Goal: Find specific page/section: Find specific page/section

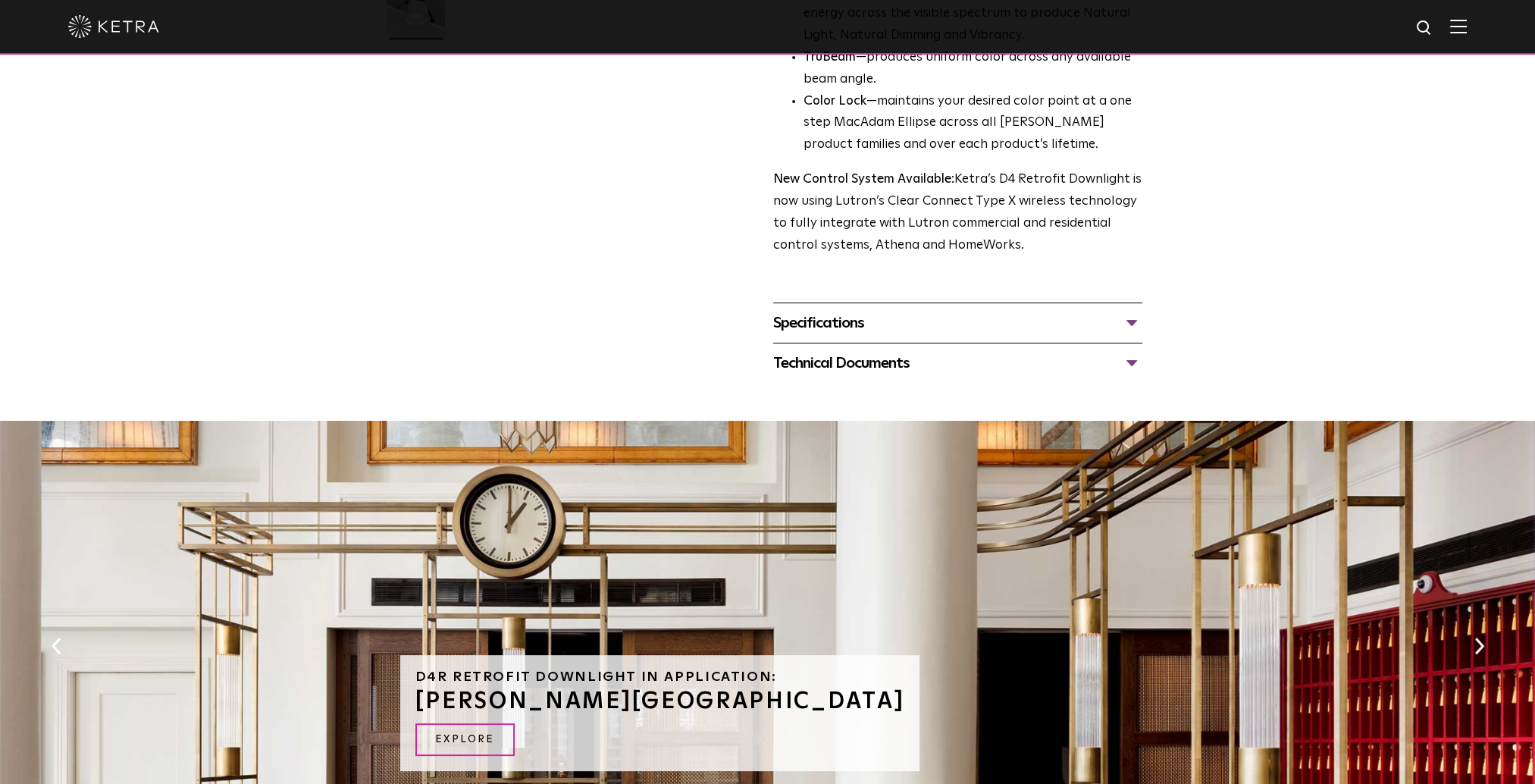
scroll to position [531, 0]
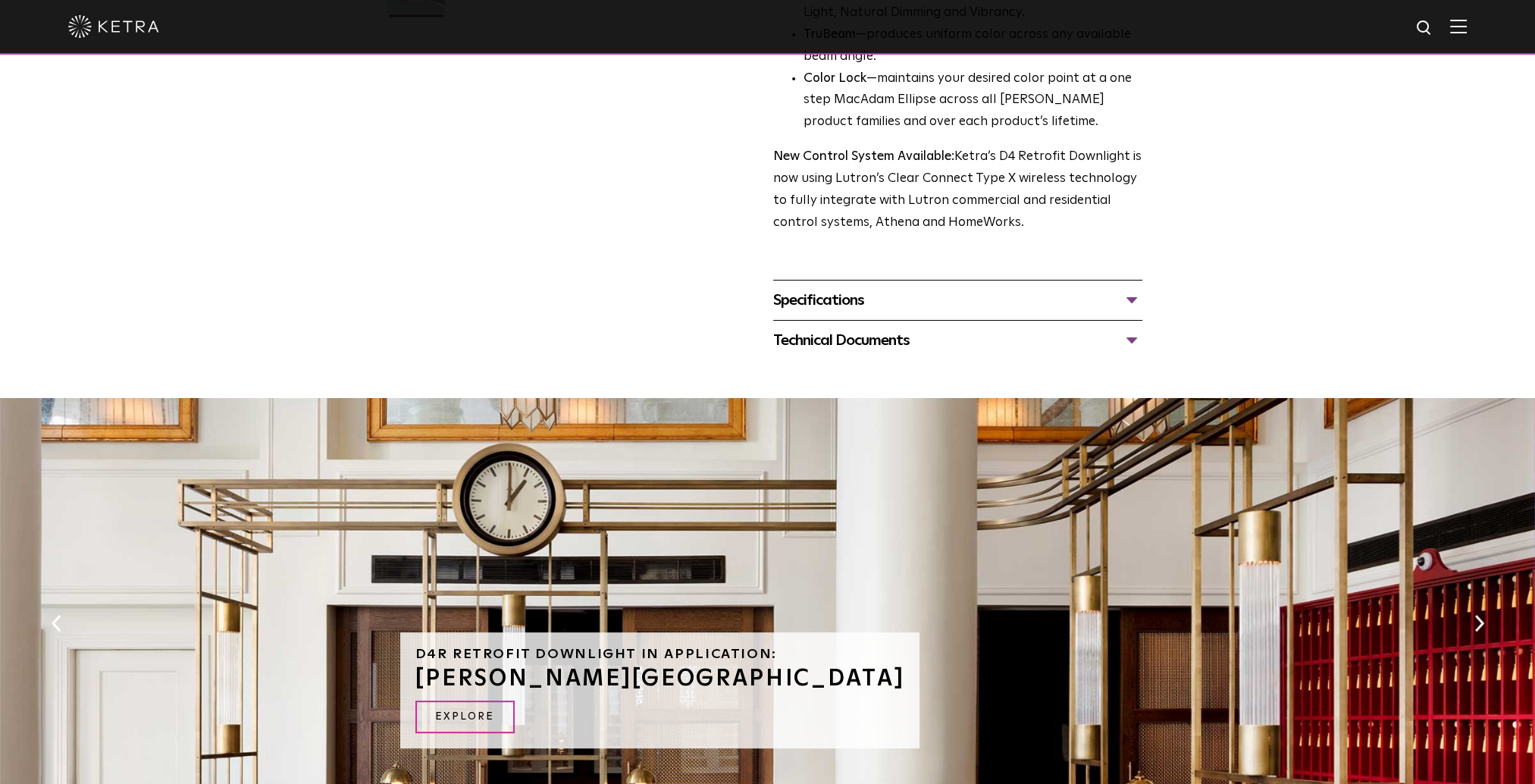
click at [1134, 302] on div "Specifications" at bounding box center [957, 300] width 370 height 25
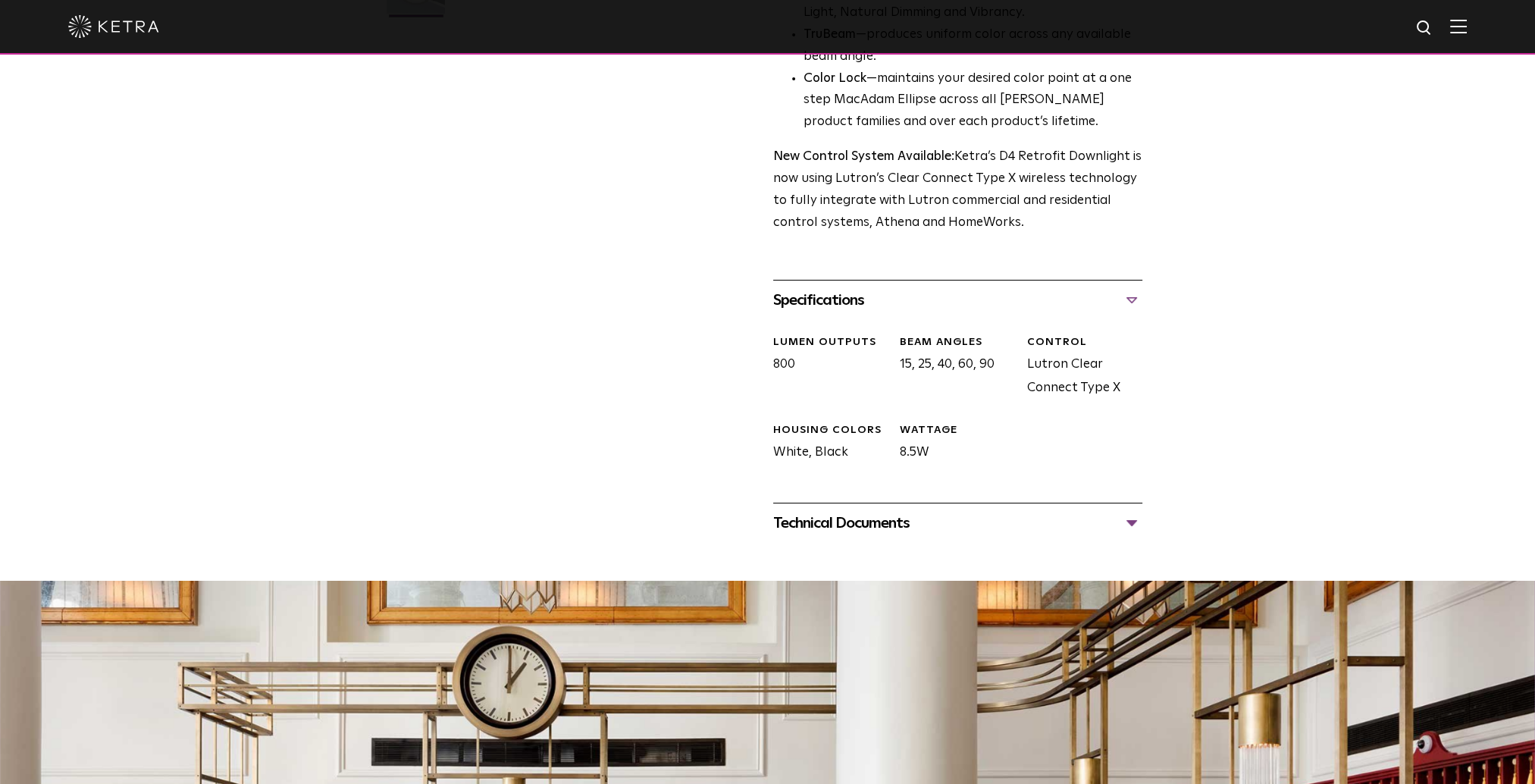
click at [1134, 302] on div "Specifications" at bounding box center [957, 300] width 370 height 25
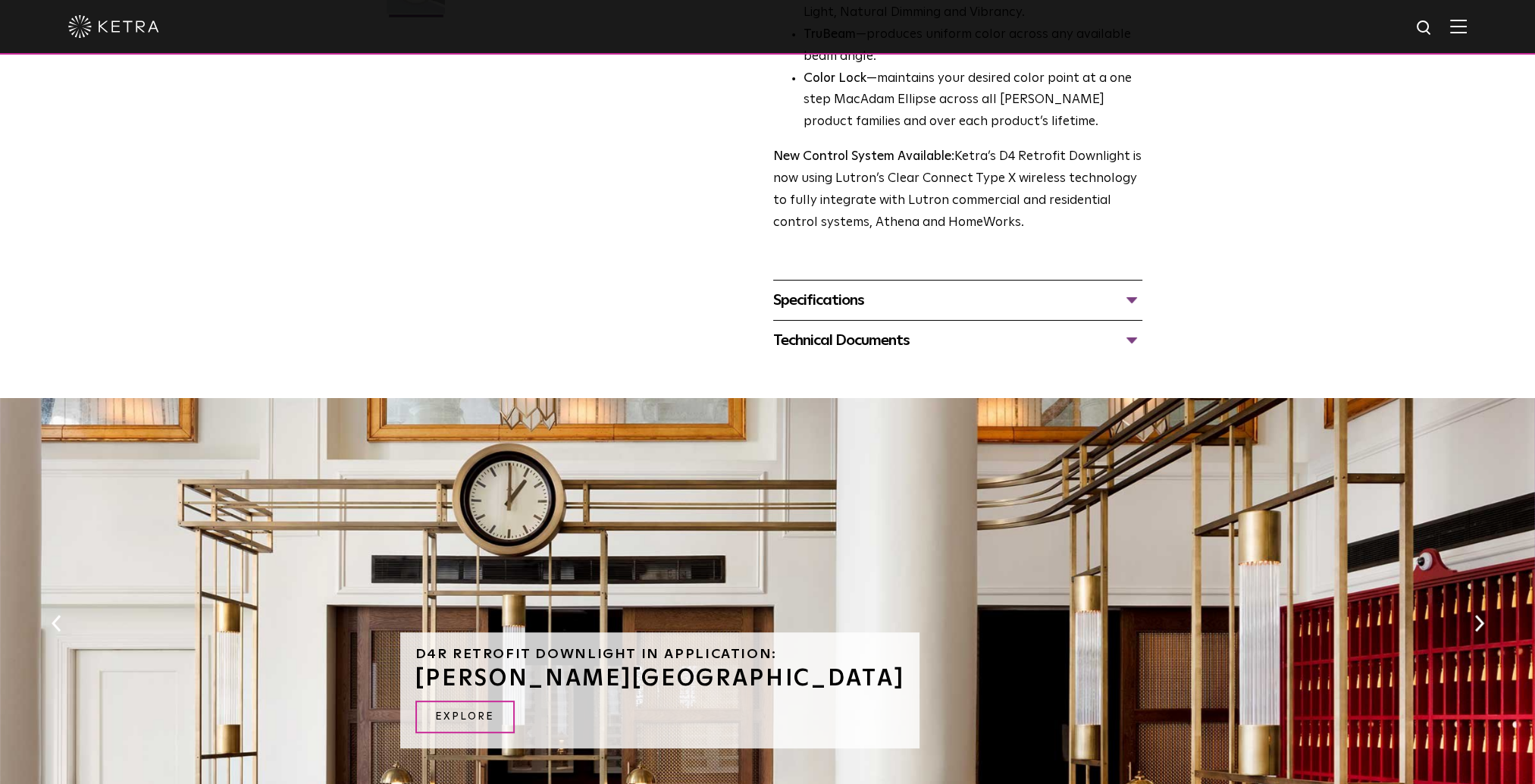
click at [1131, 345] on div "Technical Documents" at bounding box center [957, 340] width 370 height 25
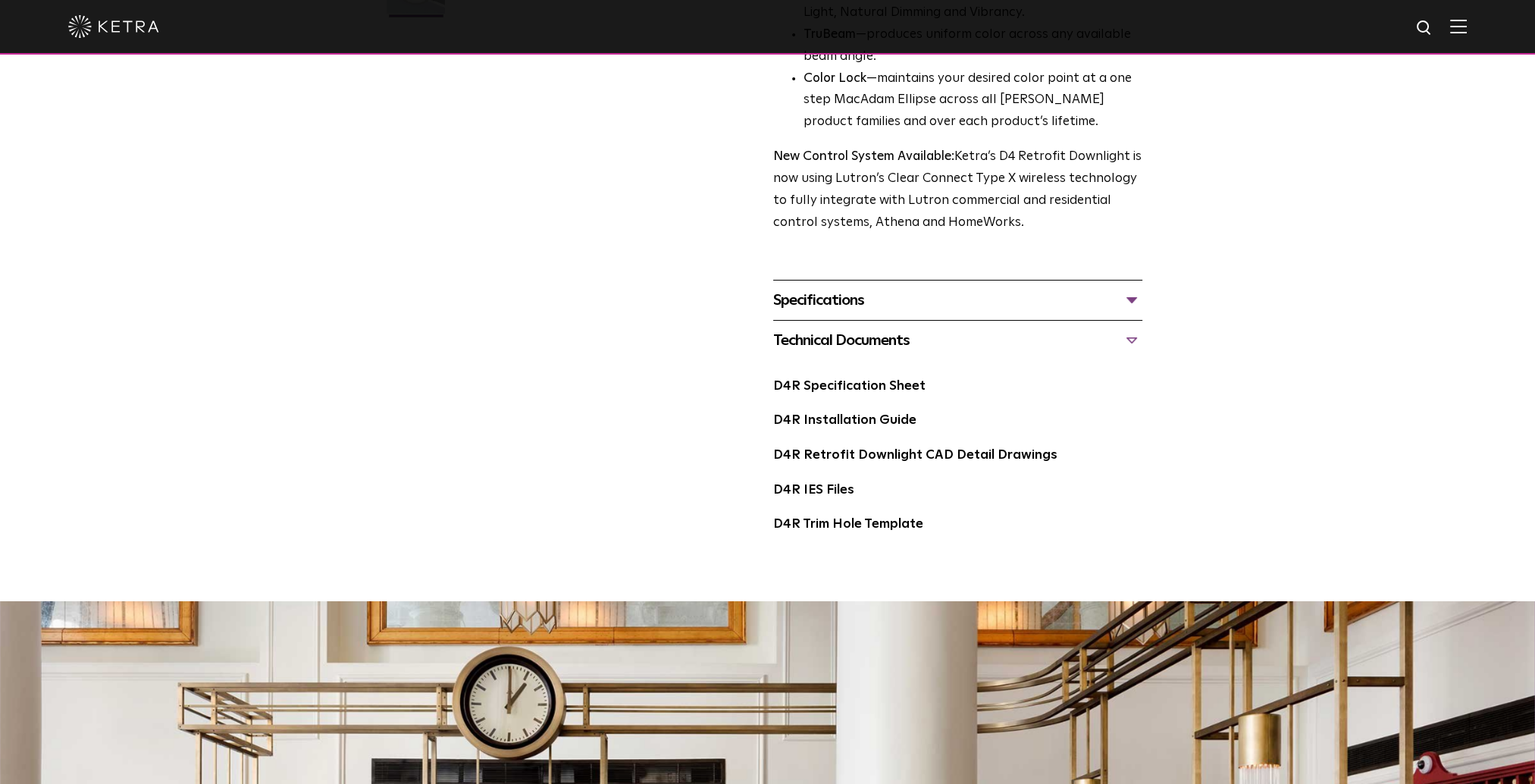
click at [1134, 339] on div "Technical Documents" at bounding box center [957, 340] width 370 height 25
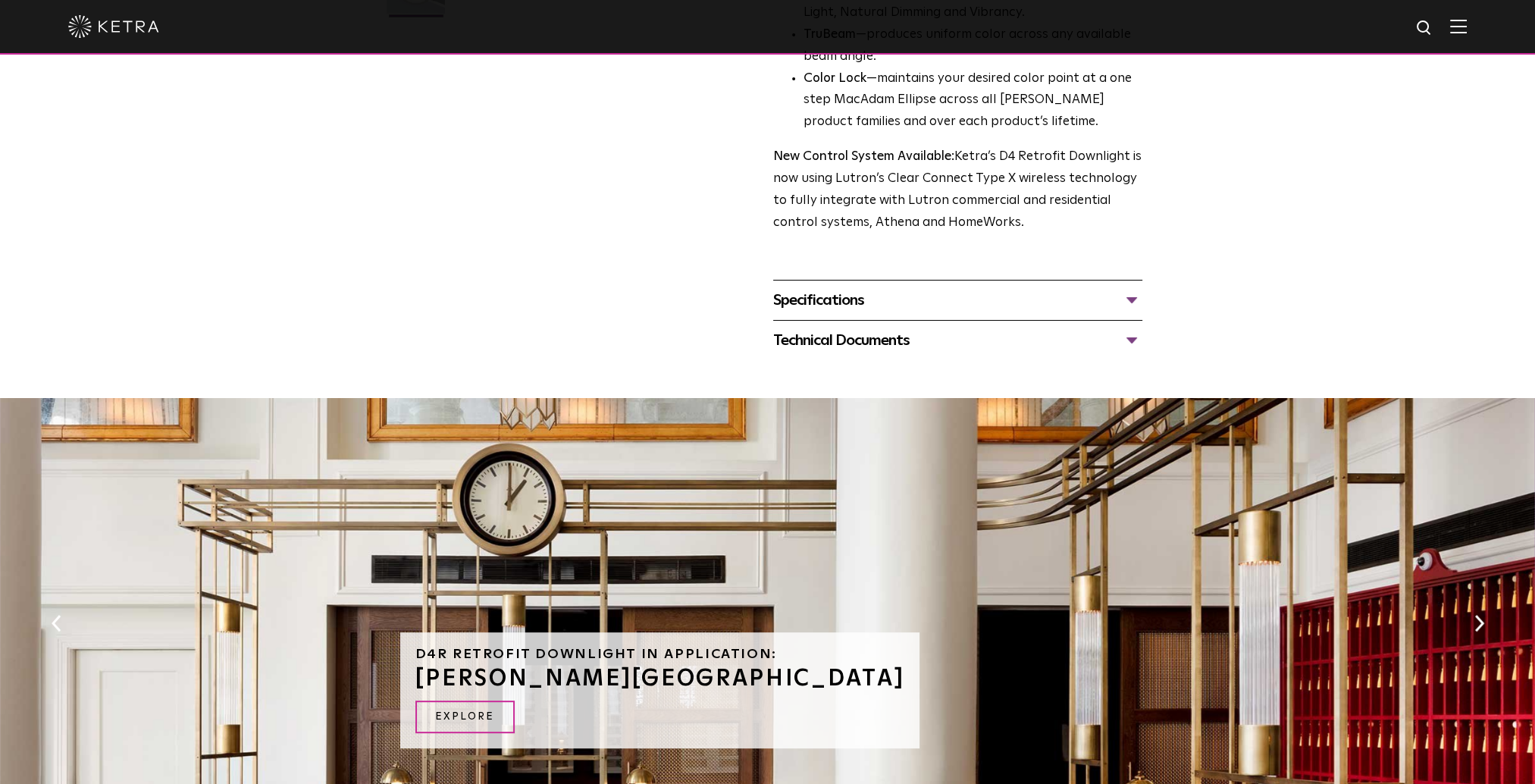
click at [1130, 342] on div "Technical Documents" at bounding box center [957, 340] width 370 height 25
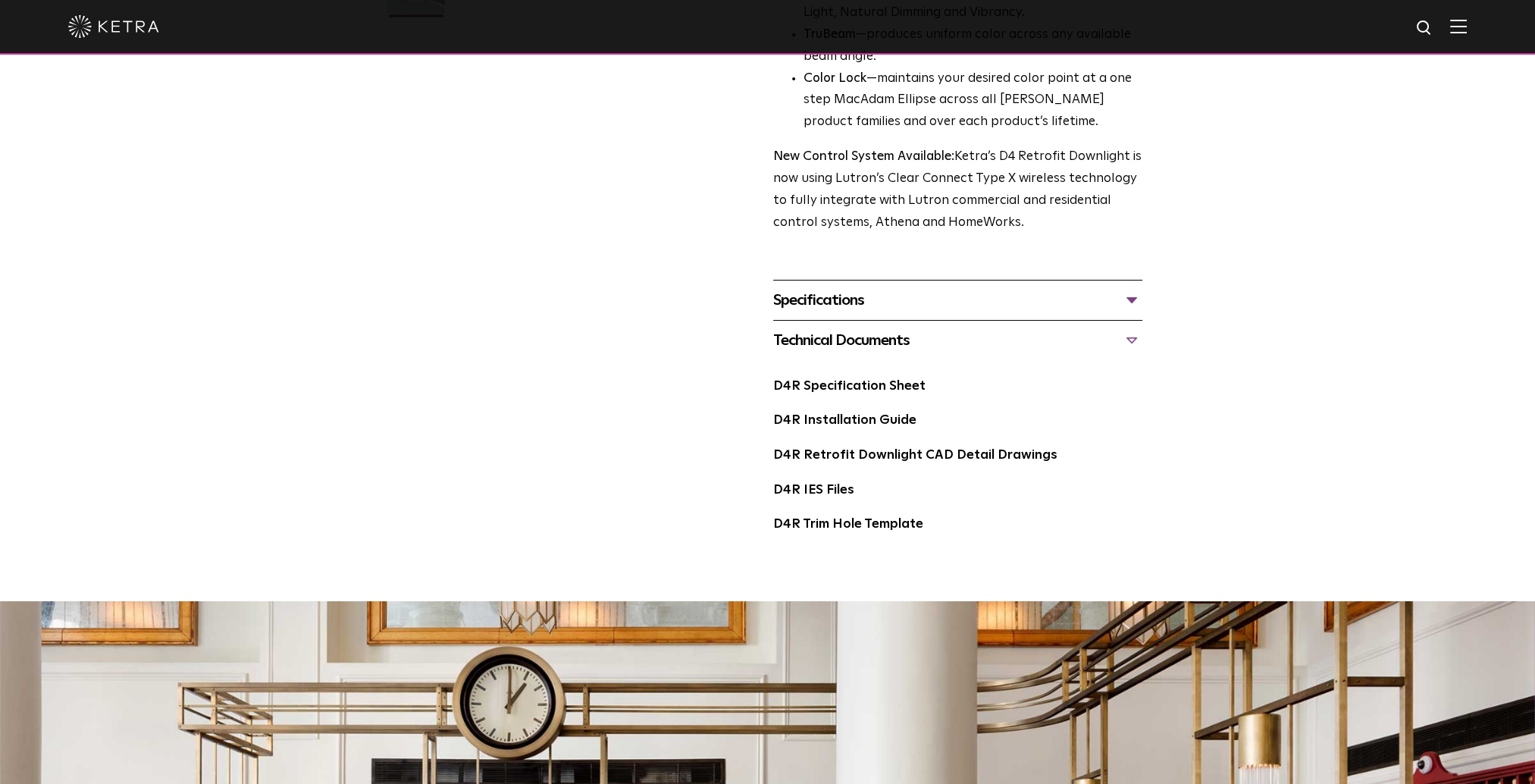
click at [1130, 342] on div "Technical Documents" at bounding box center [957, 340] width 370 height 25
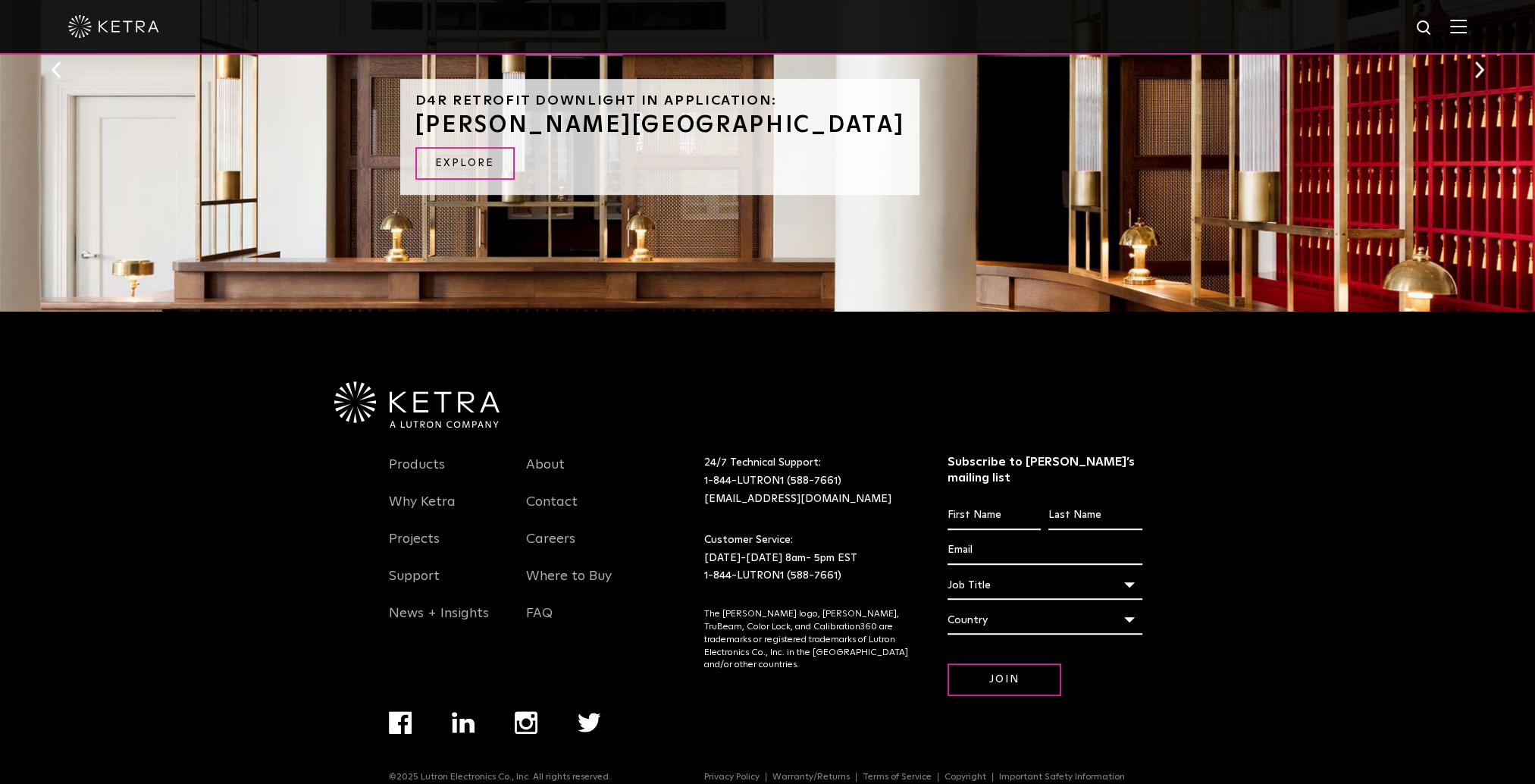
scroll to position [1097, 0]
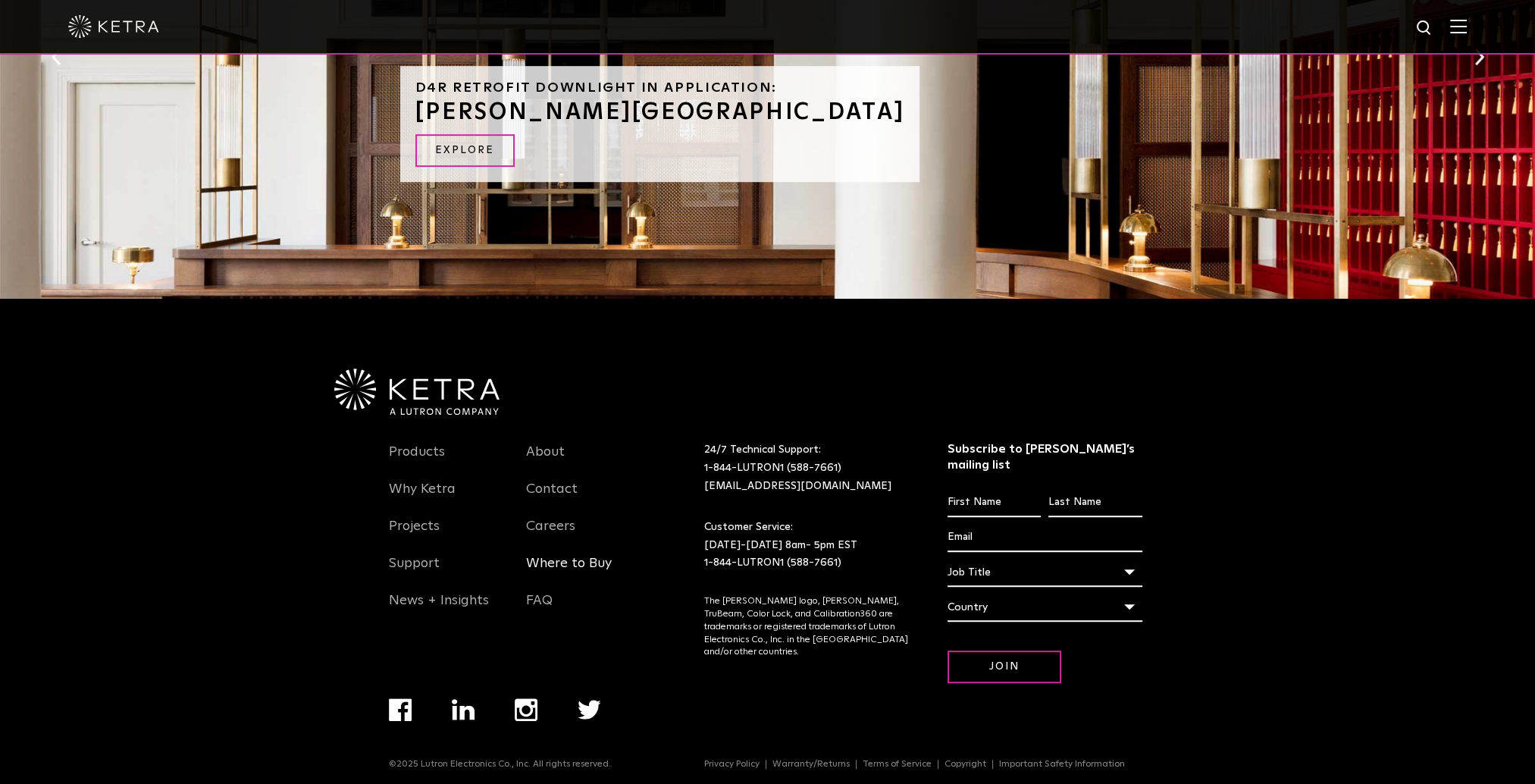
click at [546, 571] on link "Where to Buy" at bounding box center [568, 572] width 86 height 35
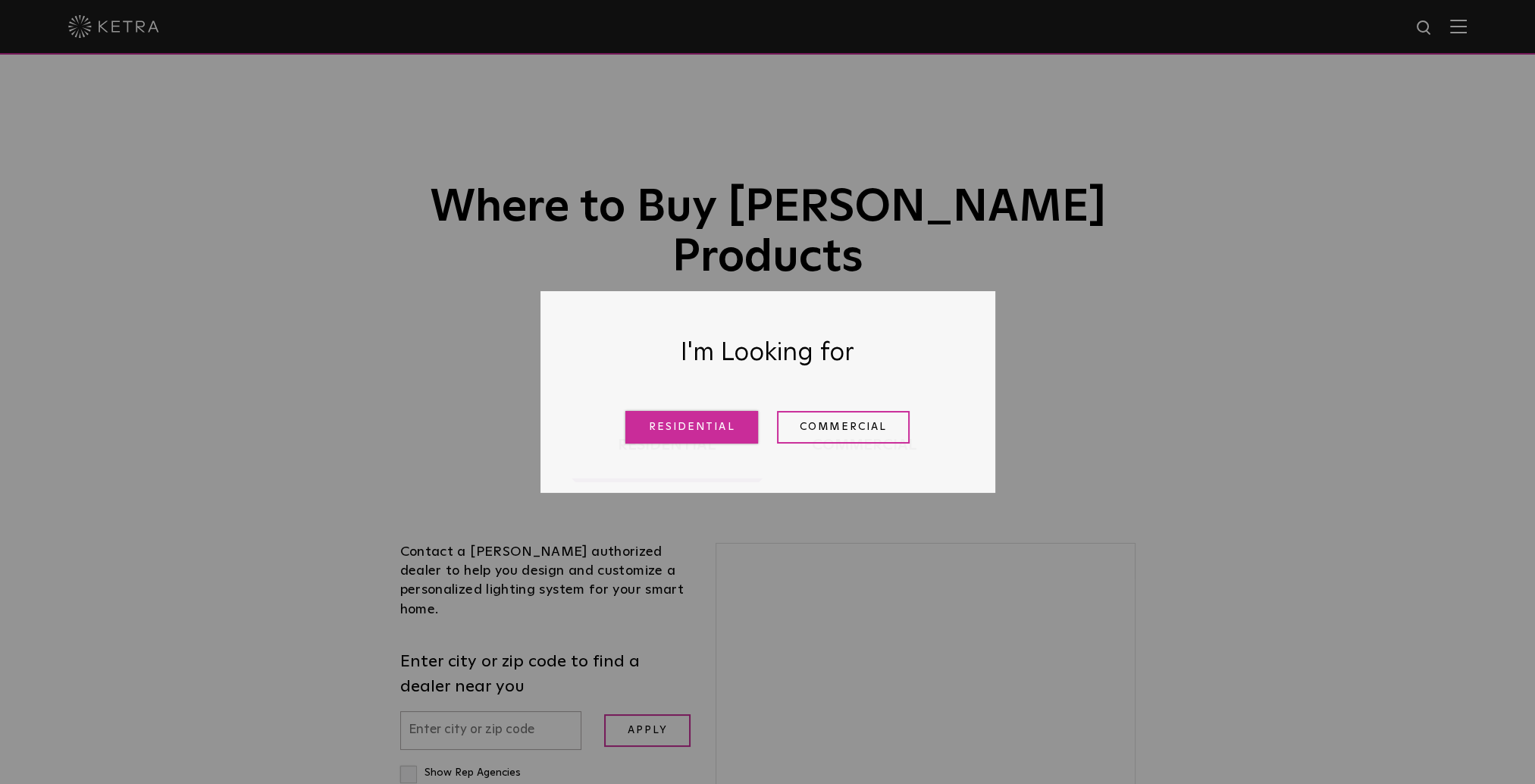
click at [662, 433] on link "Residential" at bounding box center [691, 427] width 133 height 32
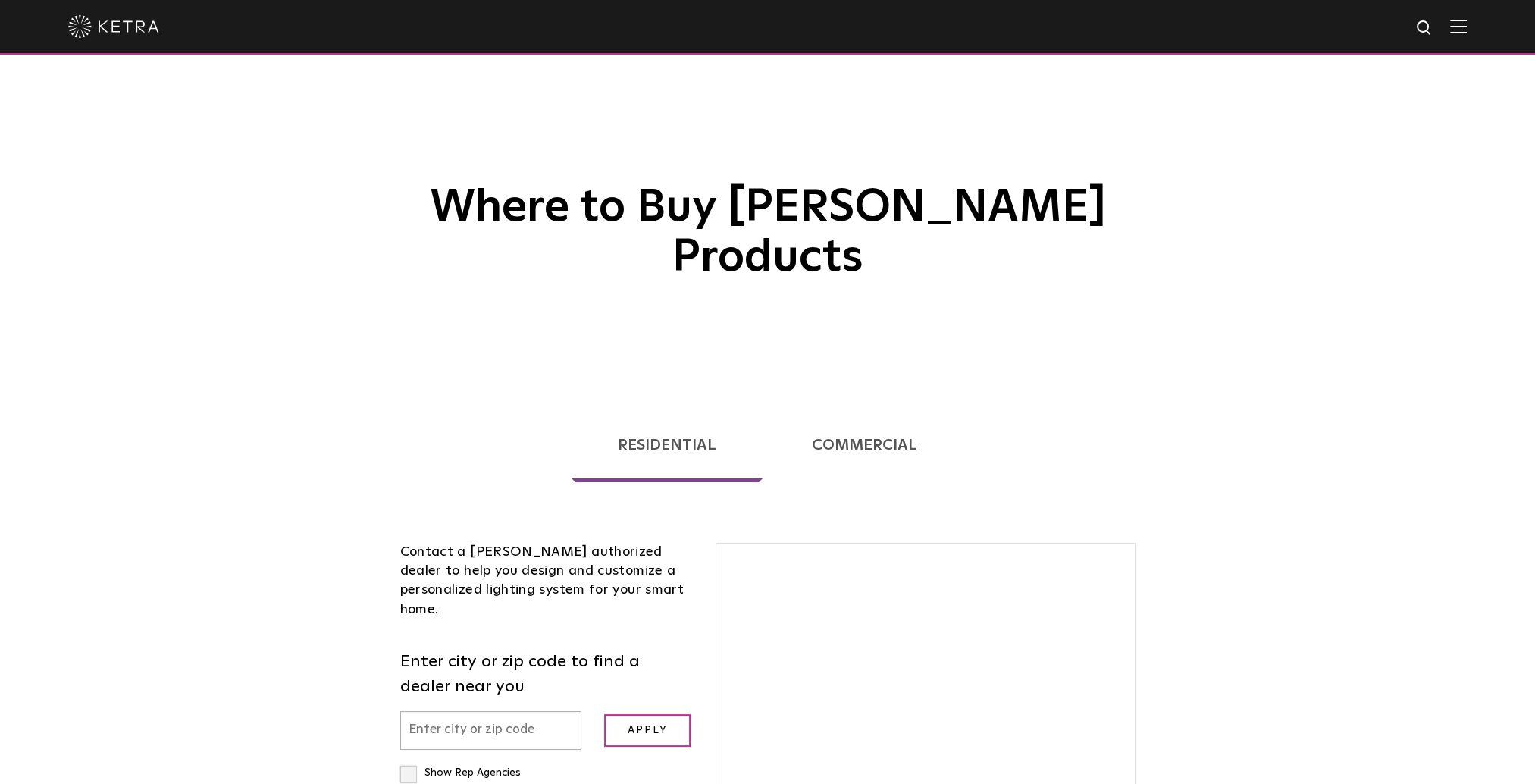
scroll to position [386, 0]
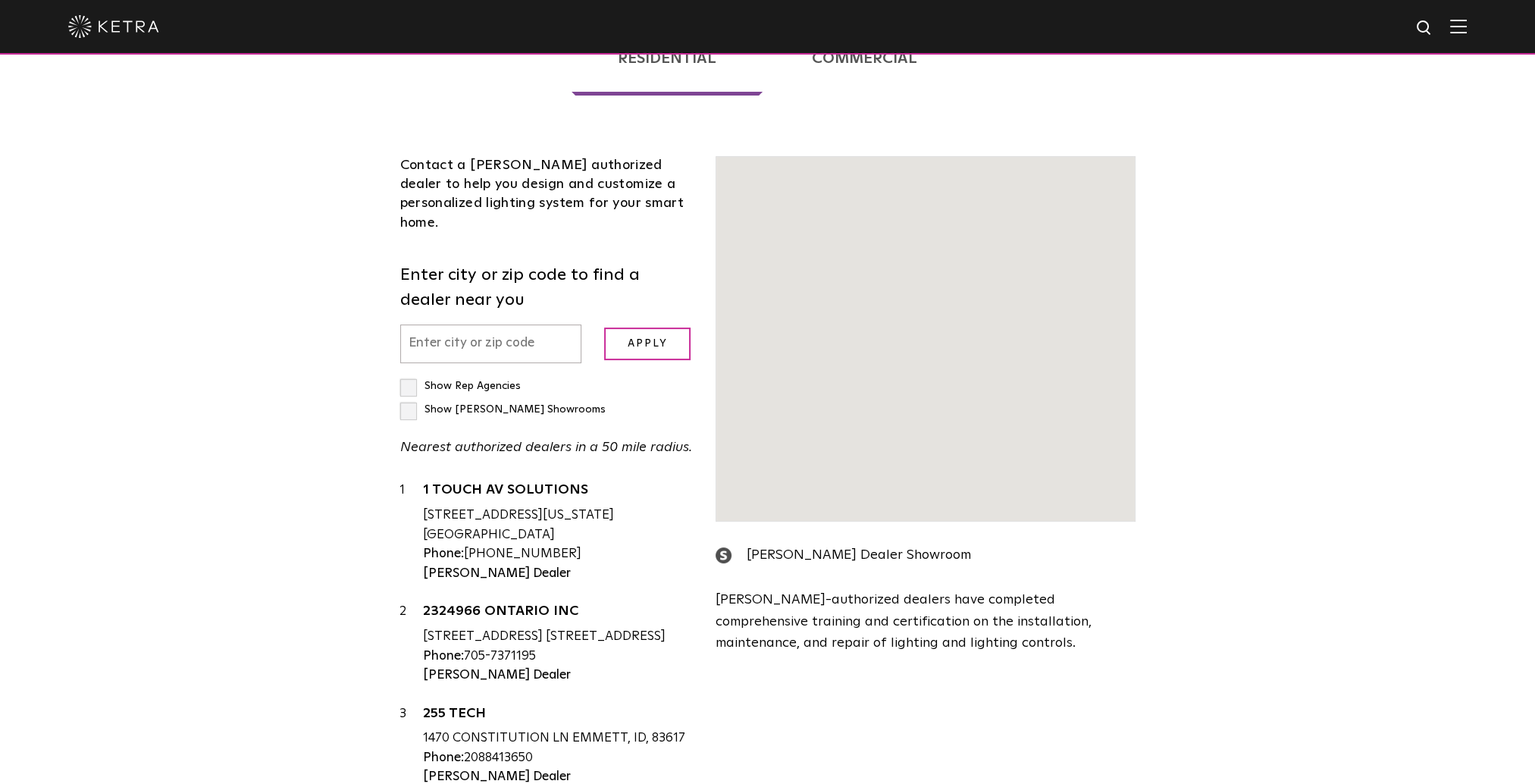
click at [480, 324] on input "text" at bounding box center [491, 344] width 182 height 39
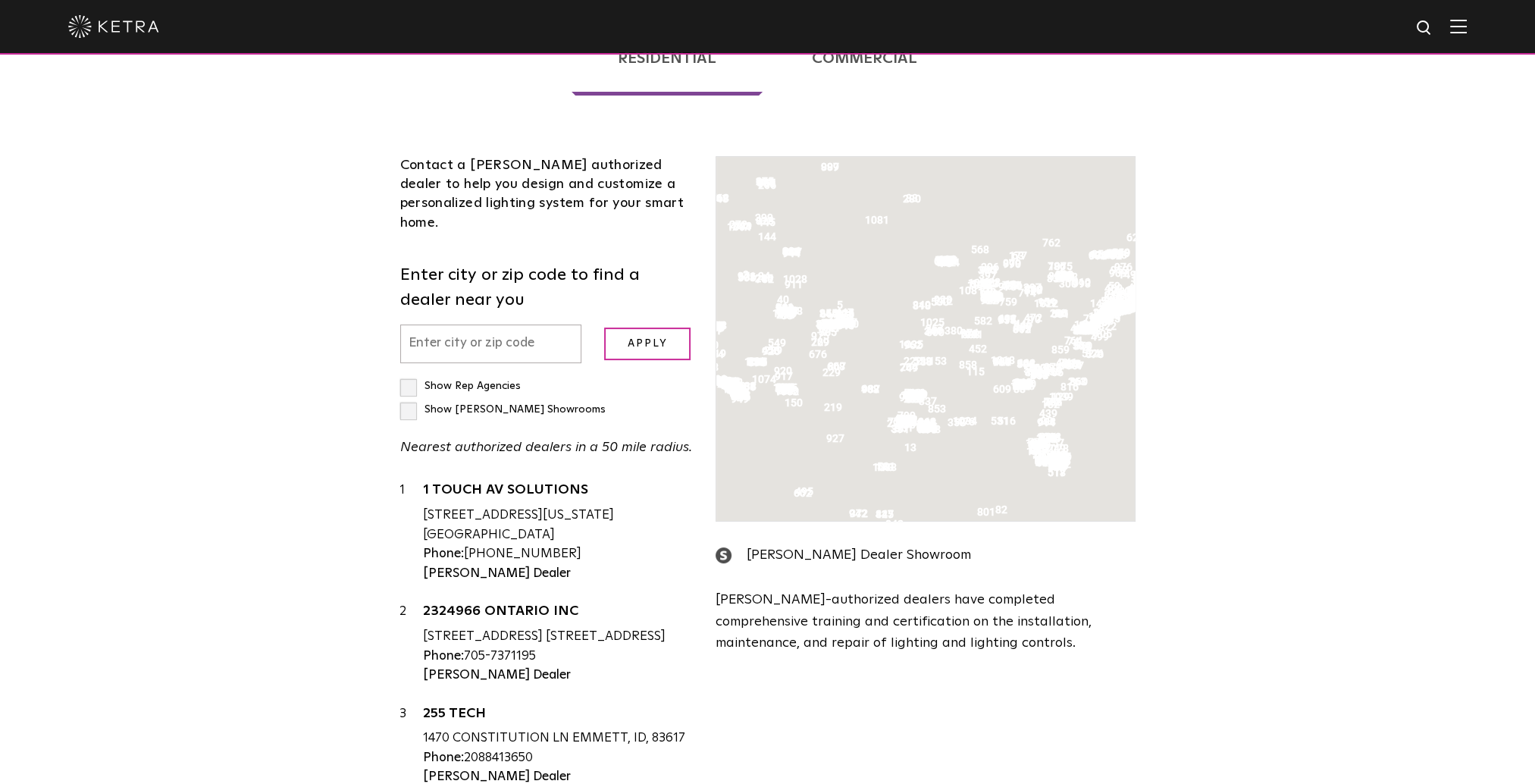
click at [477, 324] on input "text" at bounding box center [491, 344] width 182 height 39
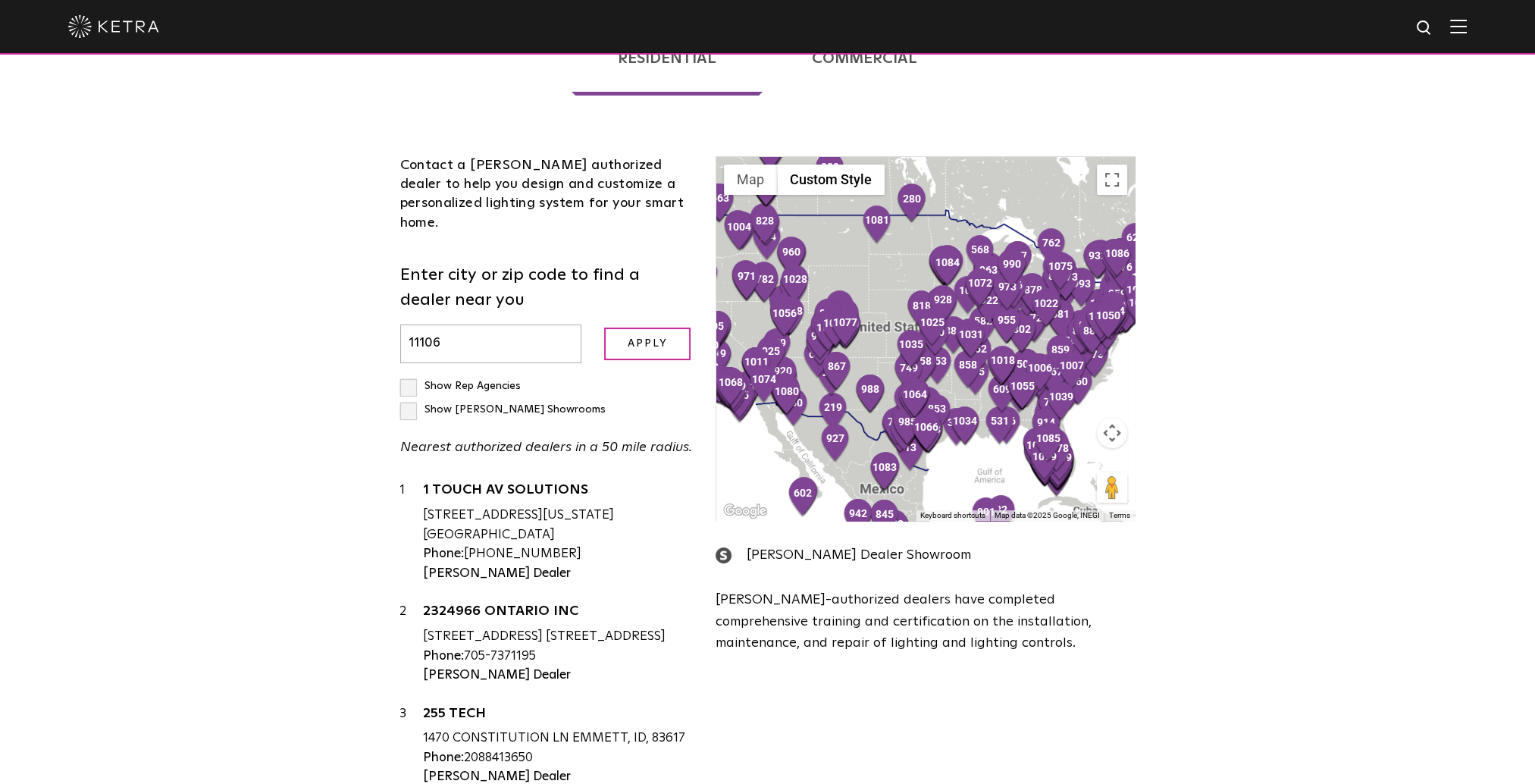
type input "11106"
click at [604, 328] on input "Apply" at bounding box center [647, 344] width 87 height 32
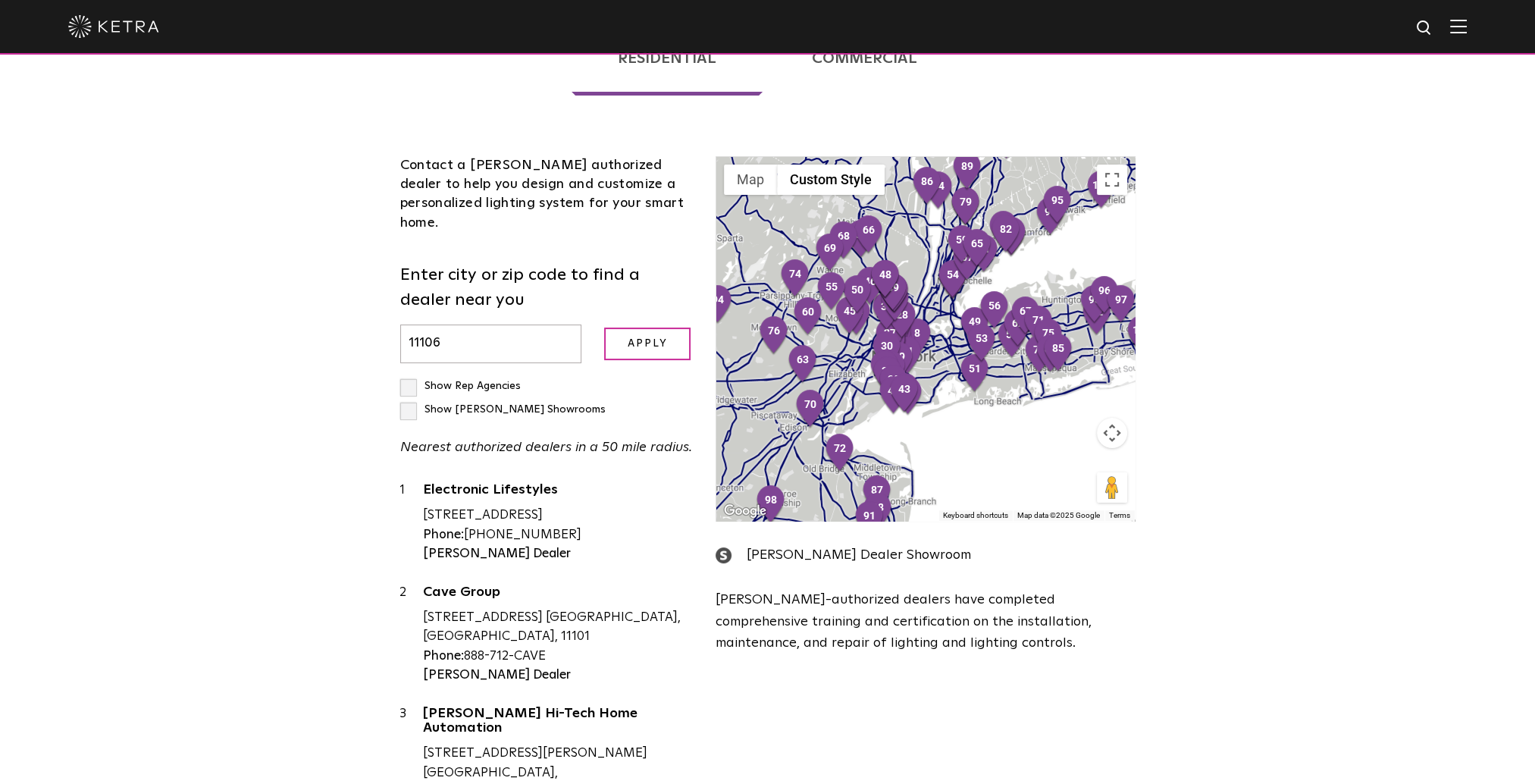
click at [542, 404] on label "Show [PERSON_NAME] Showrooms" at bounding box center [503, 409] width 206 height 10
click at [410, 375] on input "Show [PERSON_NAME] Showrooms" at bounding box center [405, 380] width 10 height 10
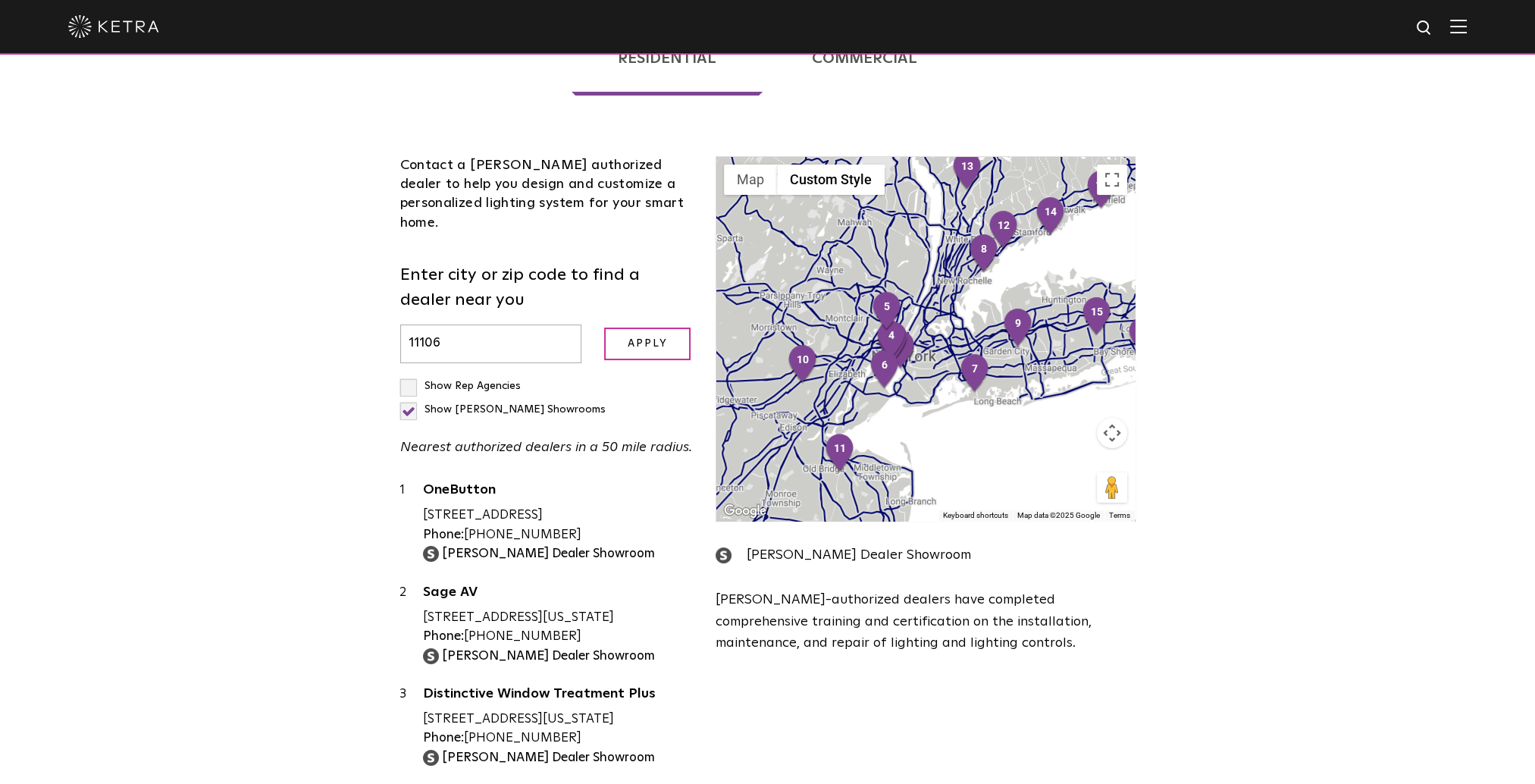
click at [545, 404] on label "Show [PERSON_NAME] Showrooms" at bounding box center [503, 409] width 206 height 10
click at [410, 375] on input "Show [PERSON_NAME] Showrooms" at bounding box center [405, 380] width 10 height 10
checkbox input "false"
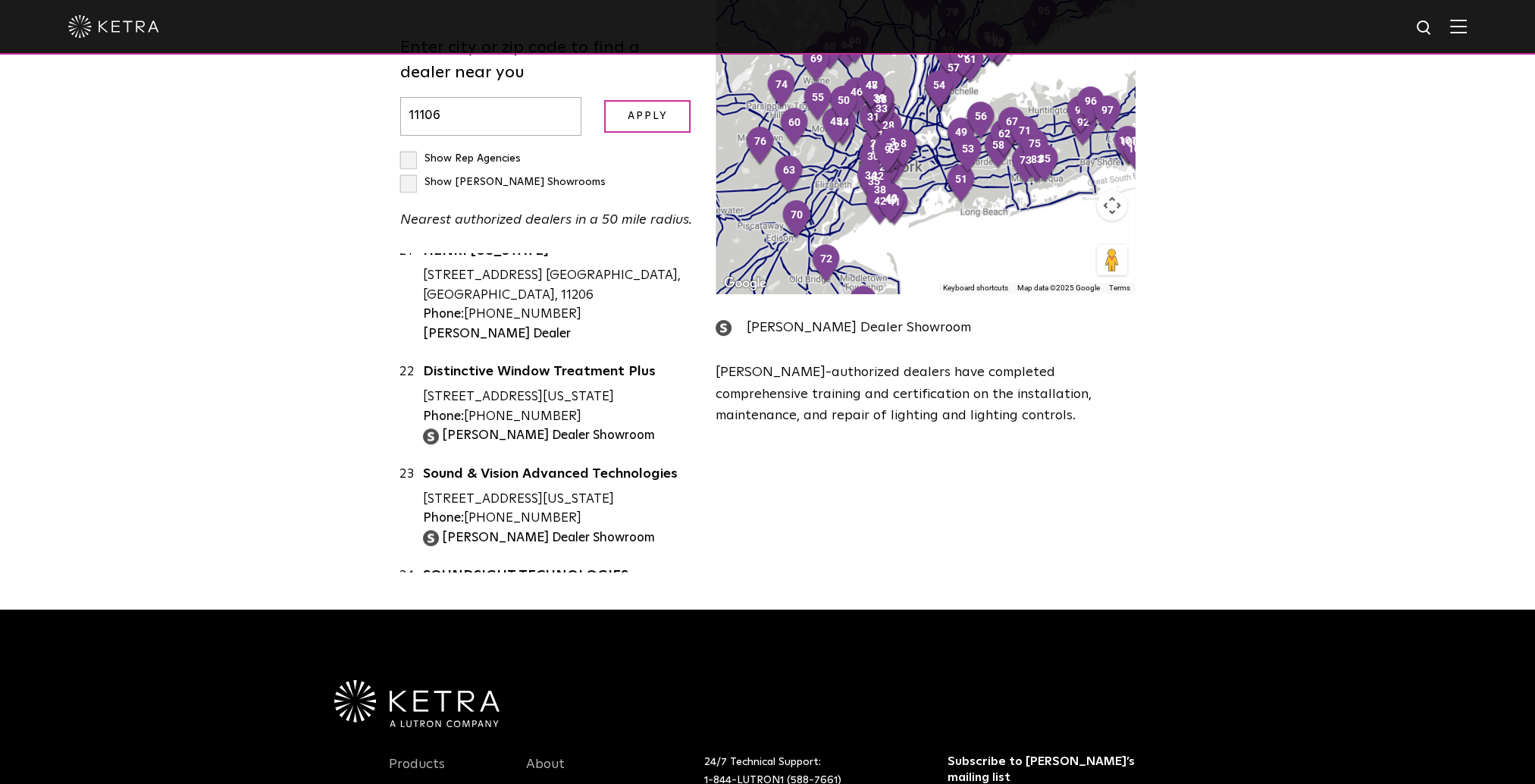
scroll to position [2327, 0]
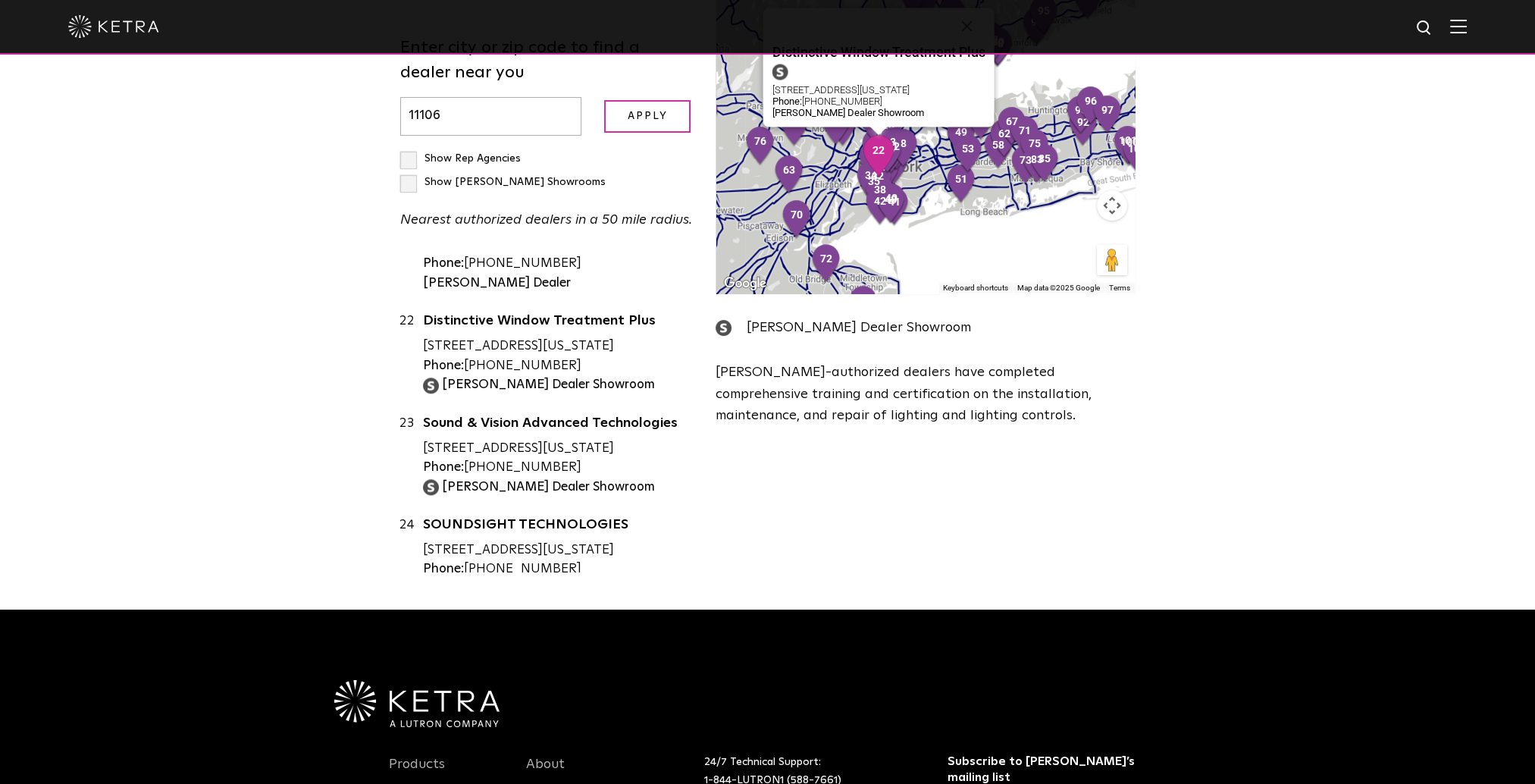
drag, startPoint x: 659, startPoint y: 238, endPoint x: 676, endPoint y: 271, distance: 37.1
click at [676, 312] on div "Distinctive Window Treatment Plus [STREET_ADDRESS][US_STATE] Phone: [PHONE_NUMB…" at bounding box center [558, 353] width 271 height 82
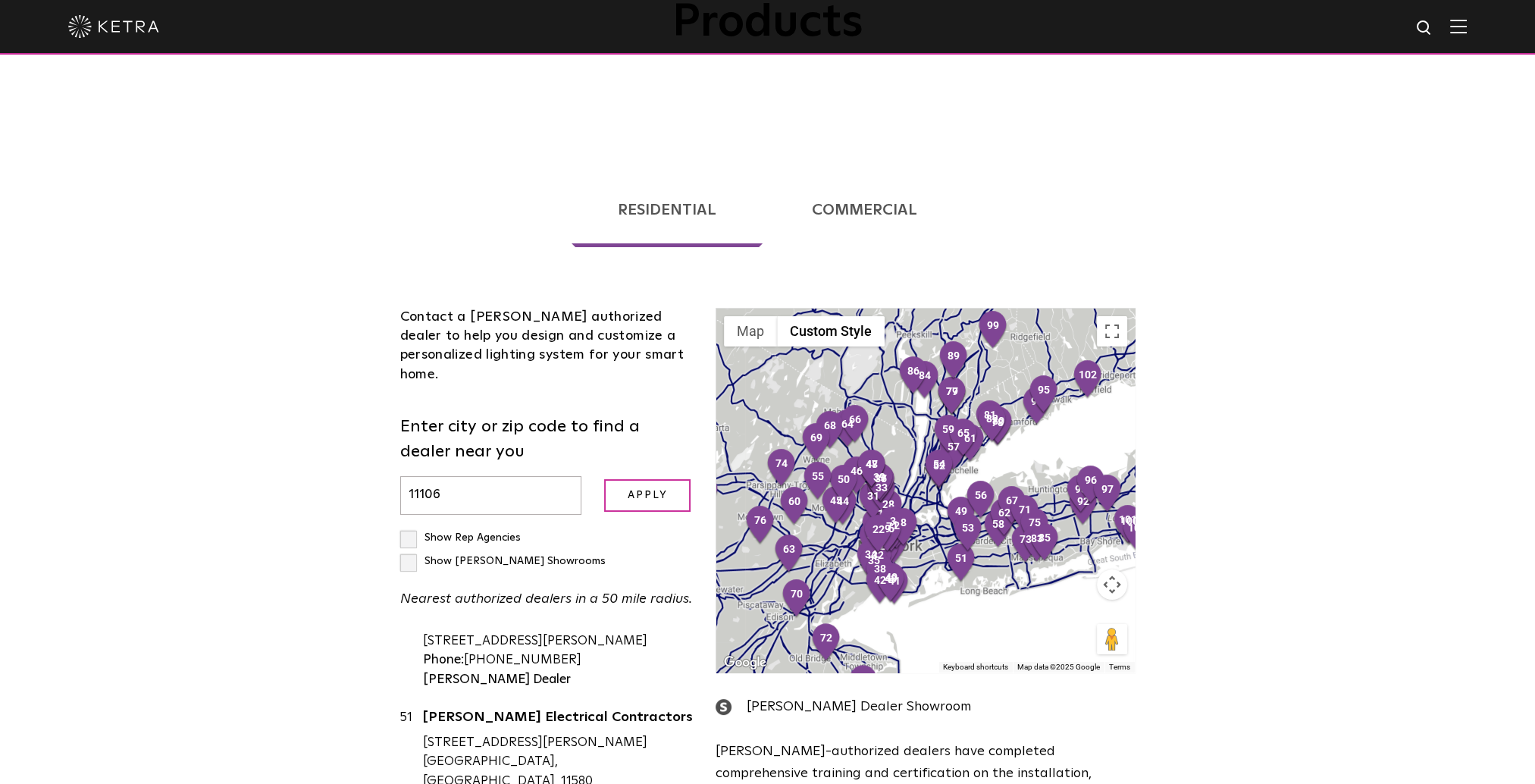
scroll to position [0, 0]
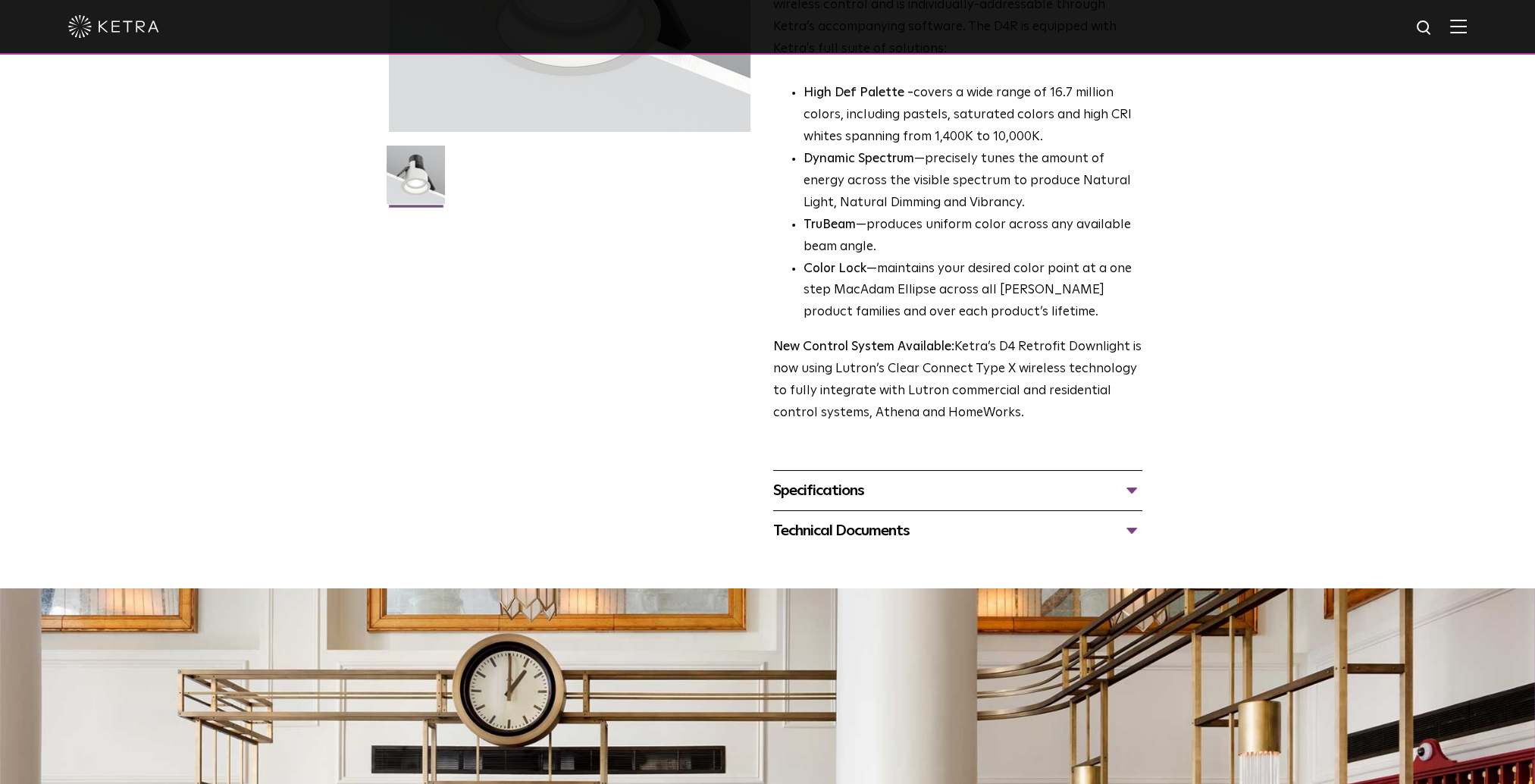
scroll to position [379, 0]
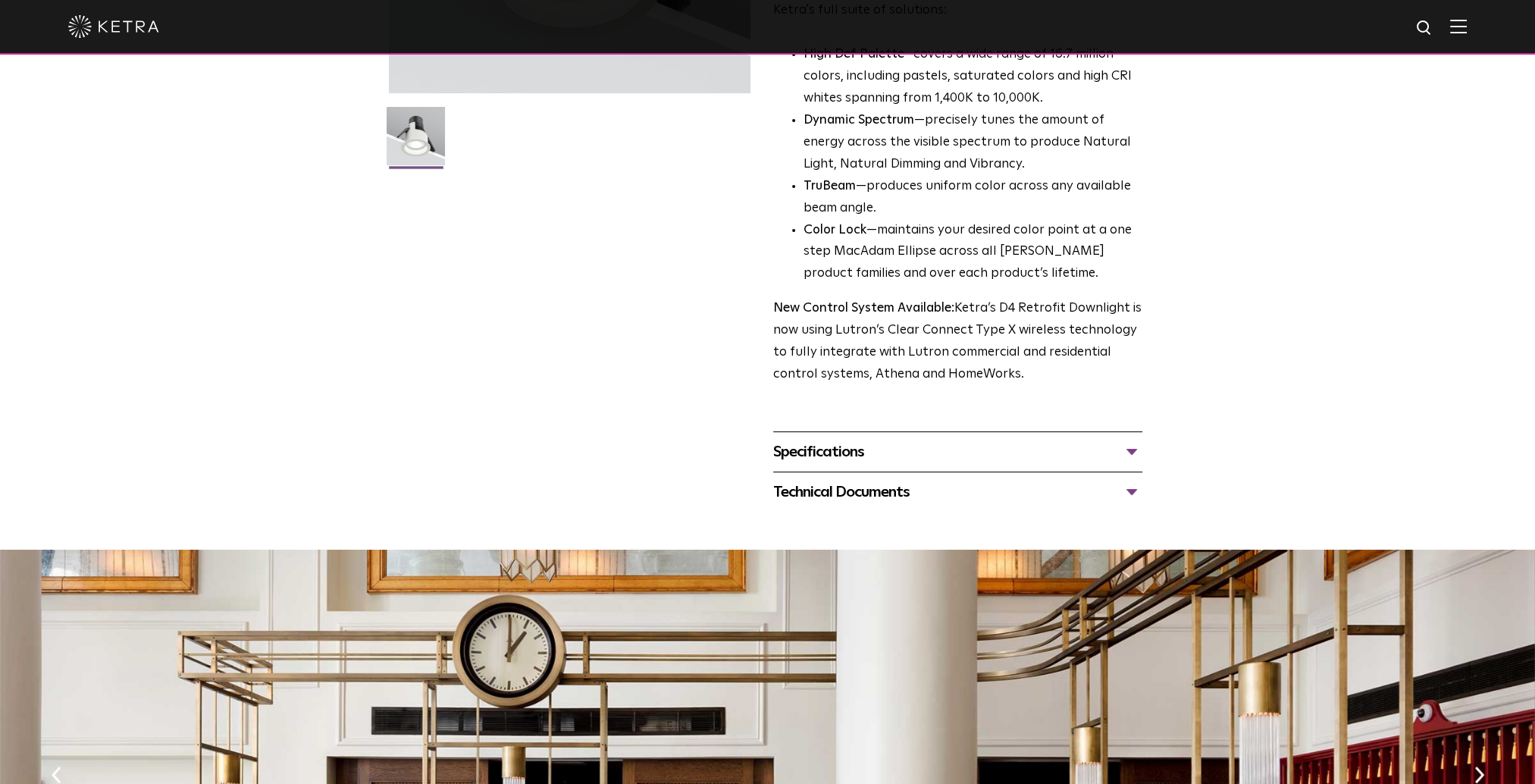
click at [859, 448] on div "Specifications" at bounding box center [957, 452] width 370 height 25
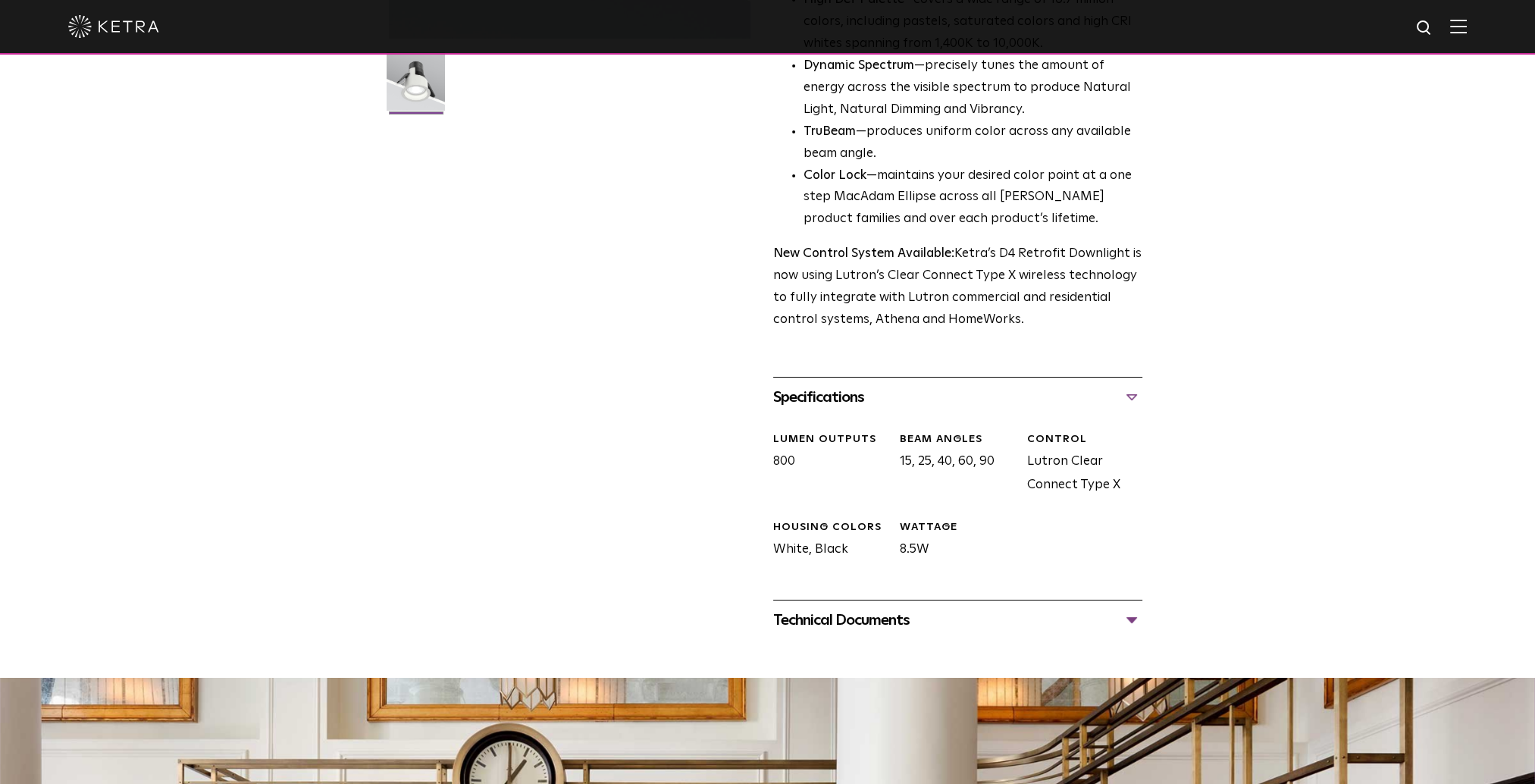
scroll to position [531, 0]
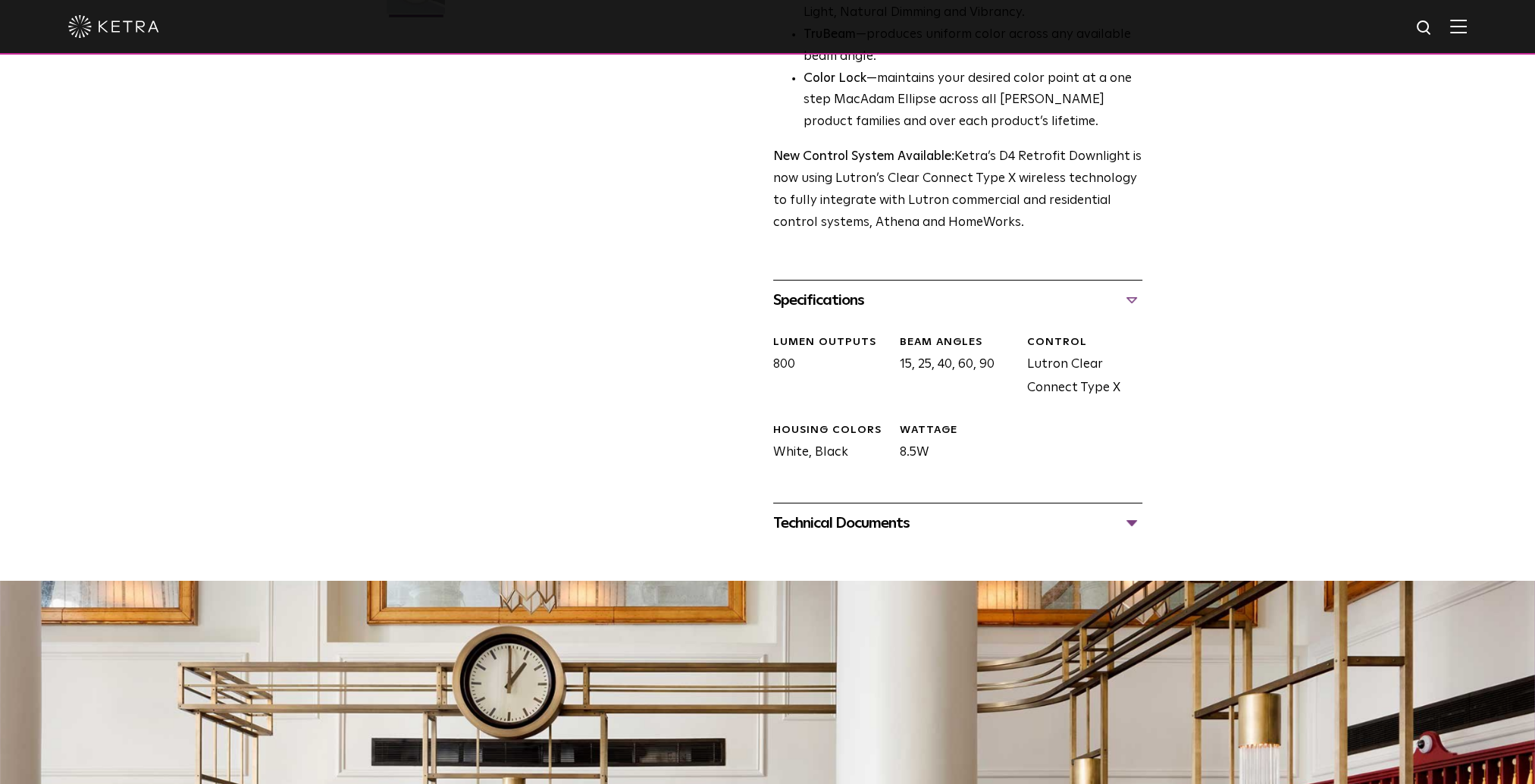
click at [879, 526] on div "Technical Documents" at bounding box center [957, 523] width 370 height 25
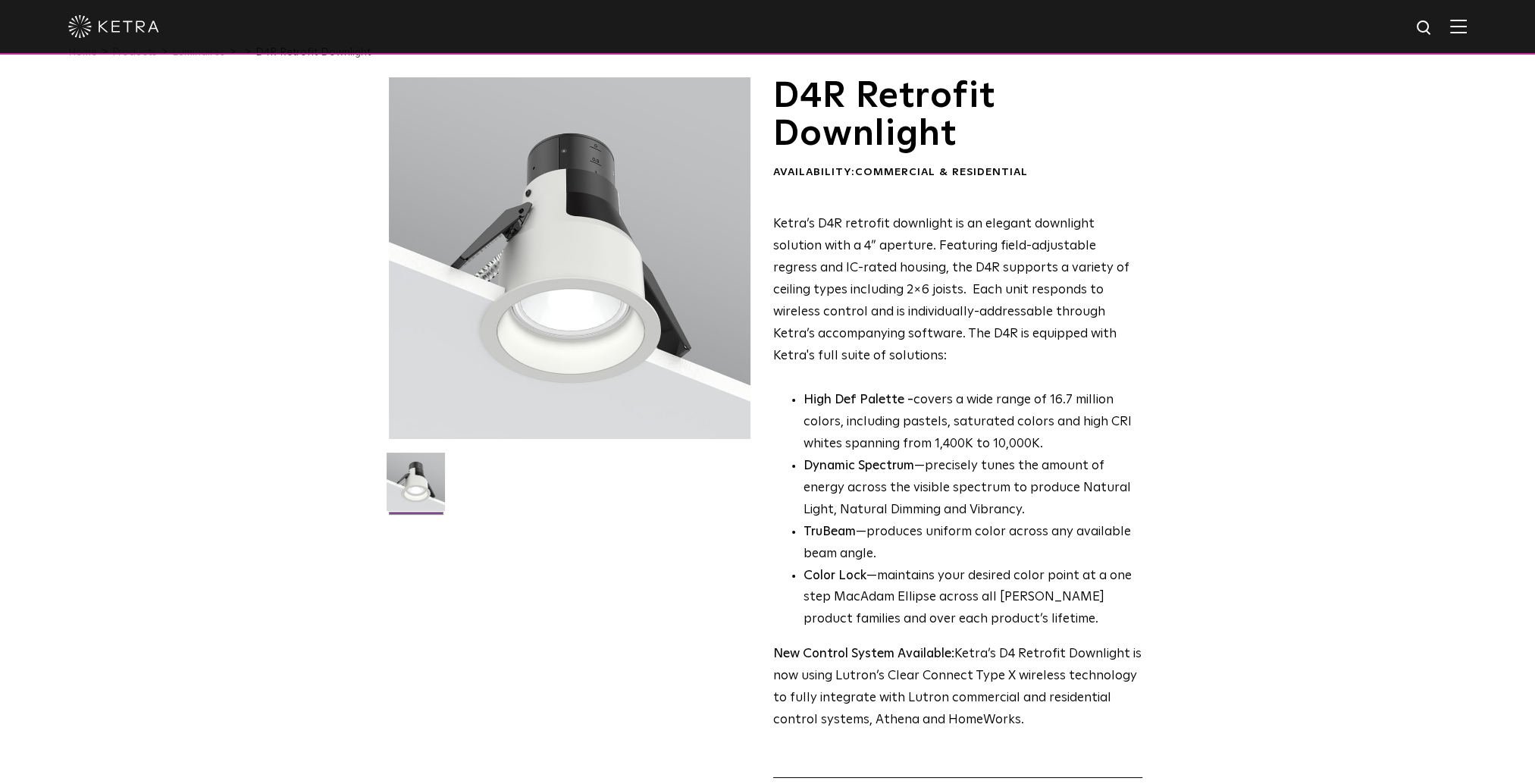
scroll to position [0, 0]
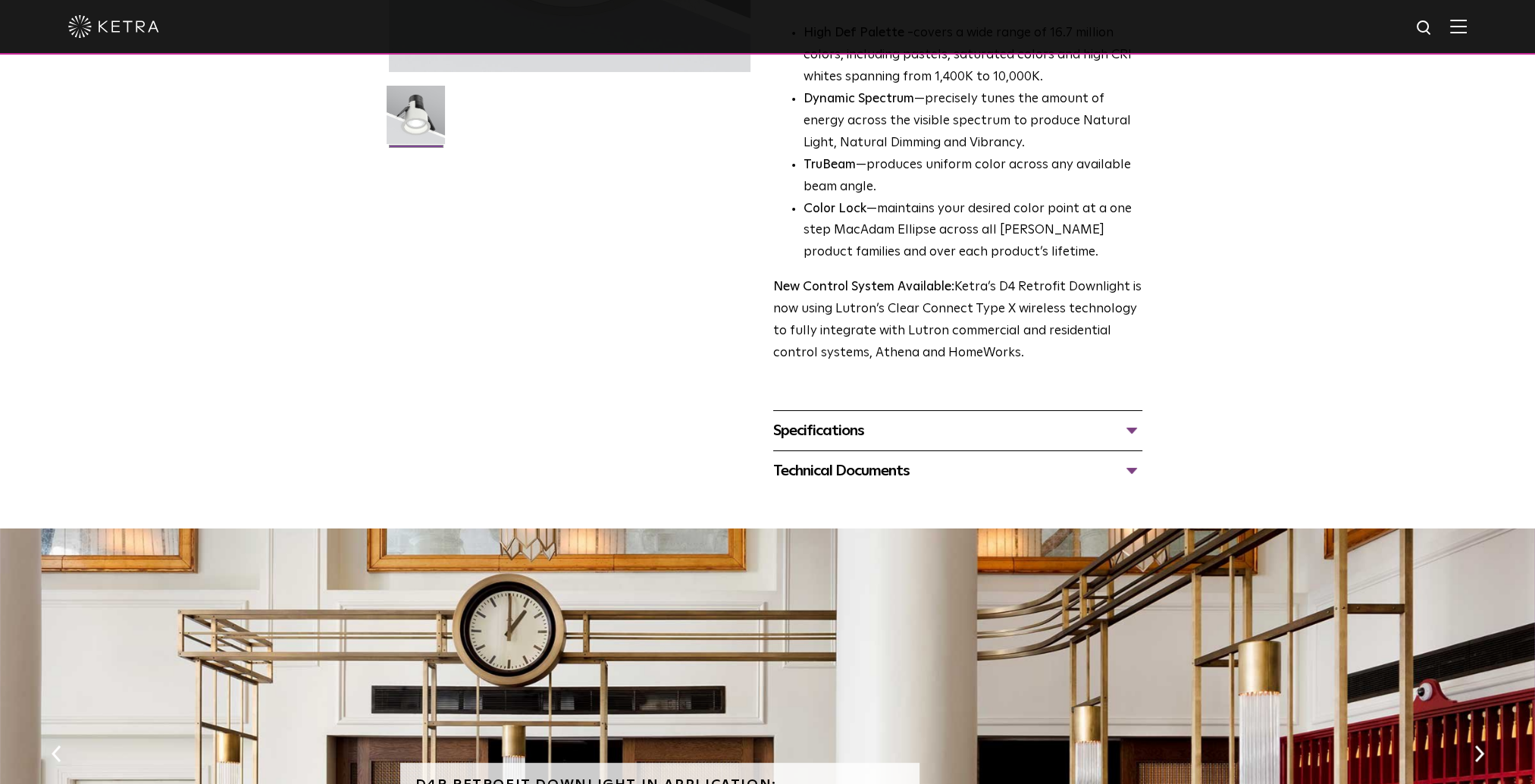
scroll to position [76, 0]
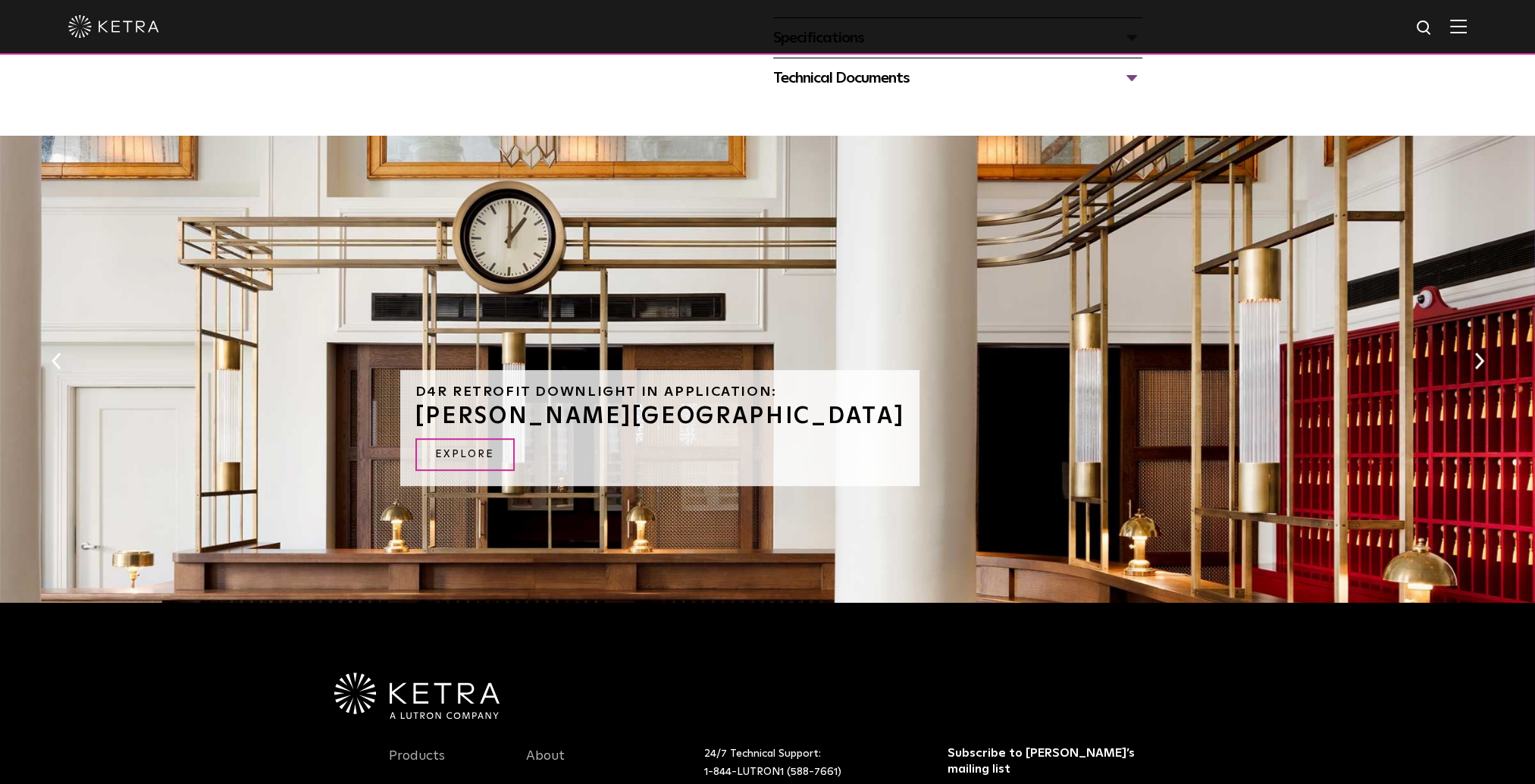
scroll to position [985, 0]
